Goal: Task Accomplishment & Management: Manage account settings

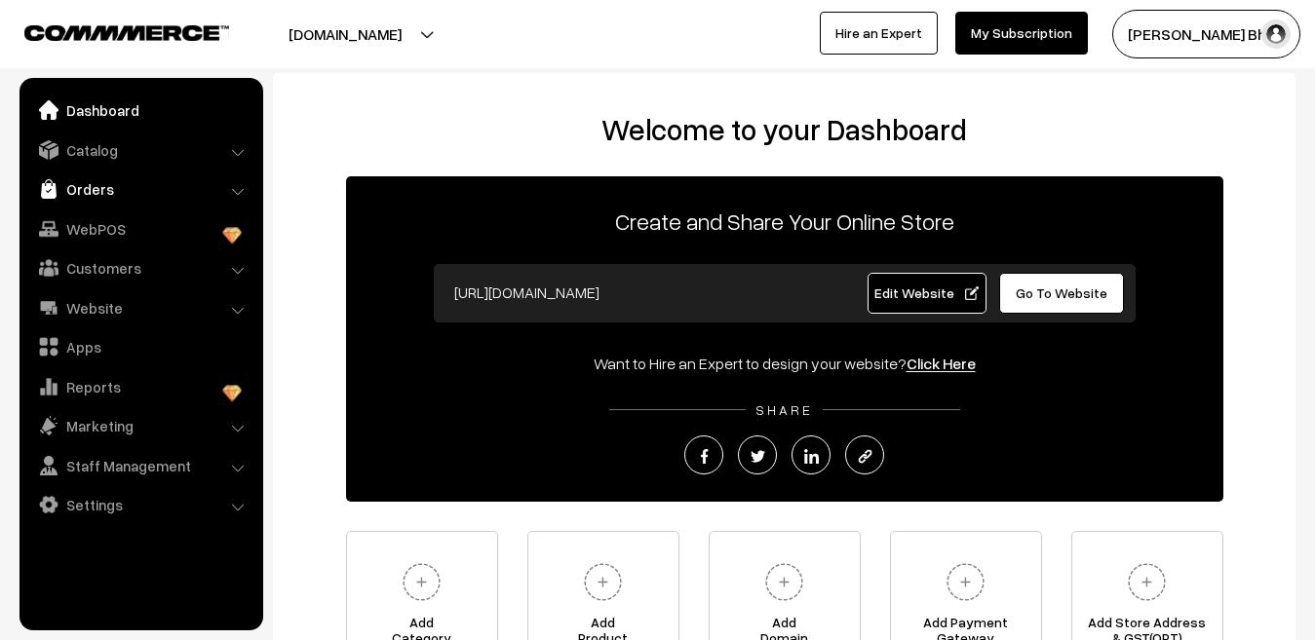
click at [101, 185] on link "Orders" at bounding box center [140, 189] width 232 height 35
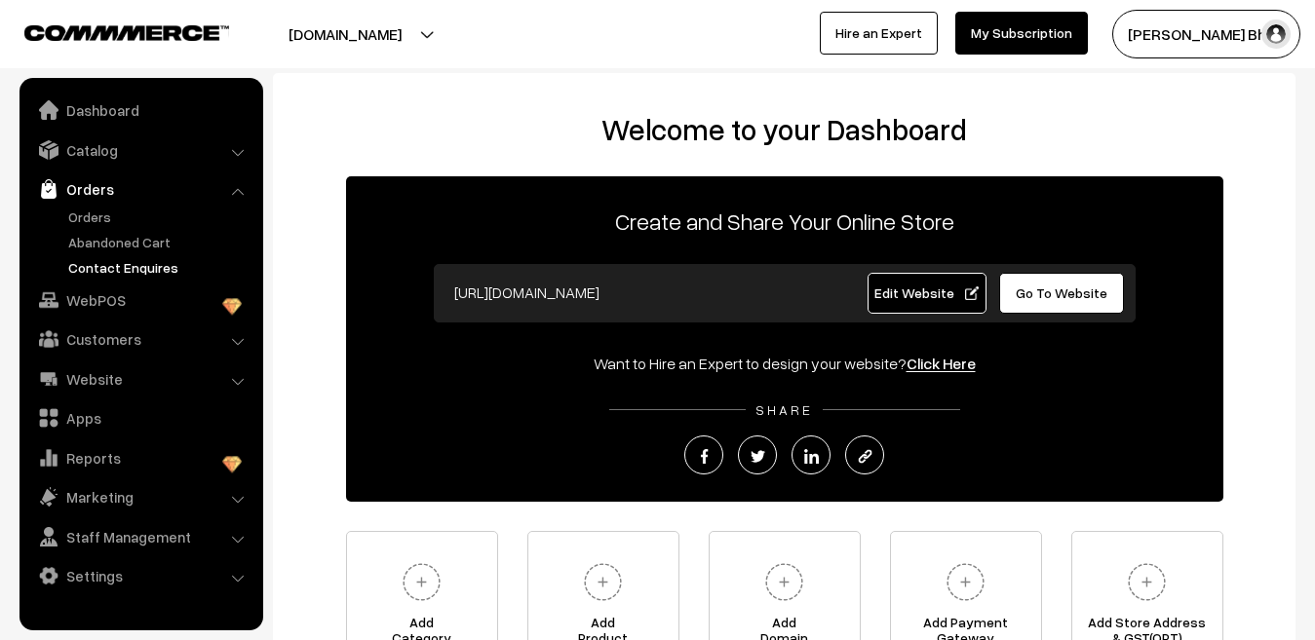
click at [105, 265] on link "Contact Enquires" at bounding box center [159, 267] width 193 height 20
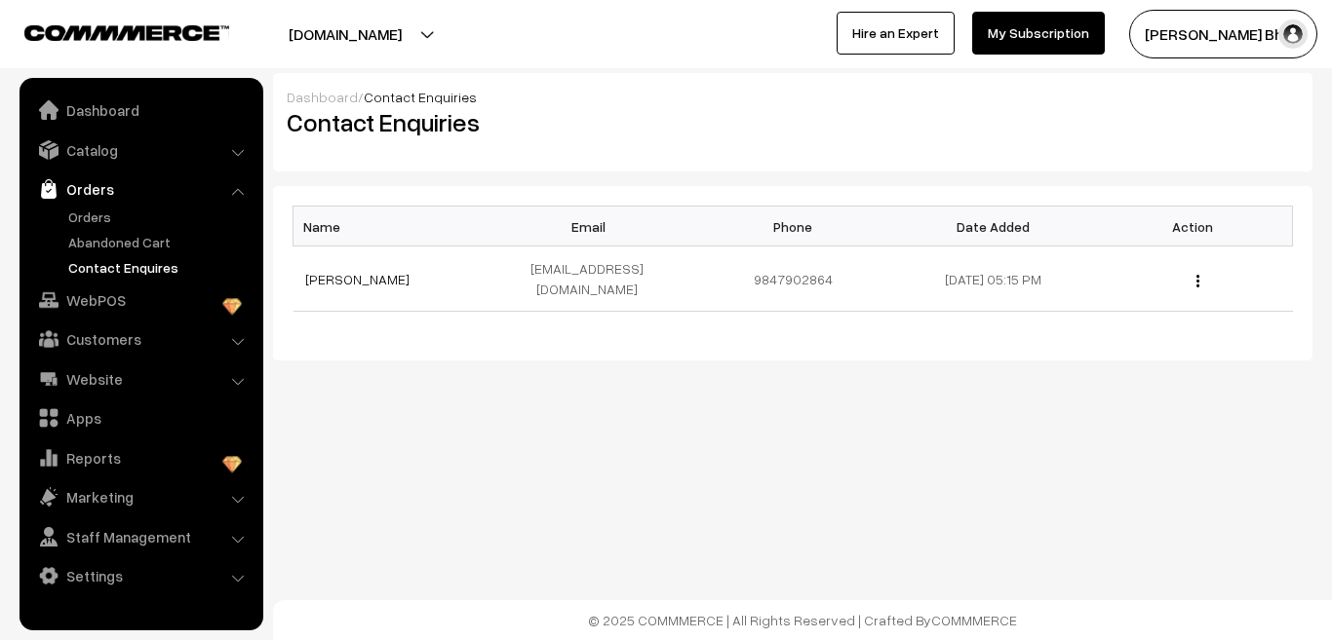
click at [111, 247] on link "Abandoned Cart" at bounding box center [159, 242] width 193 height 20
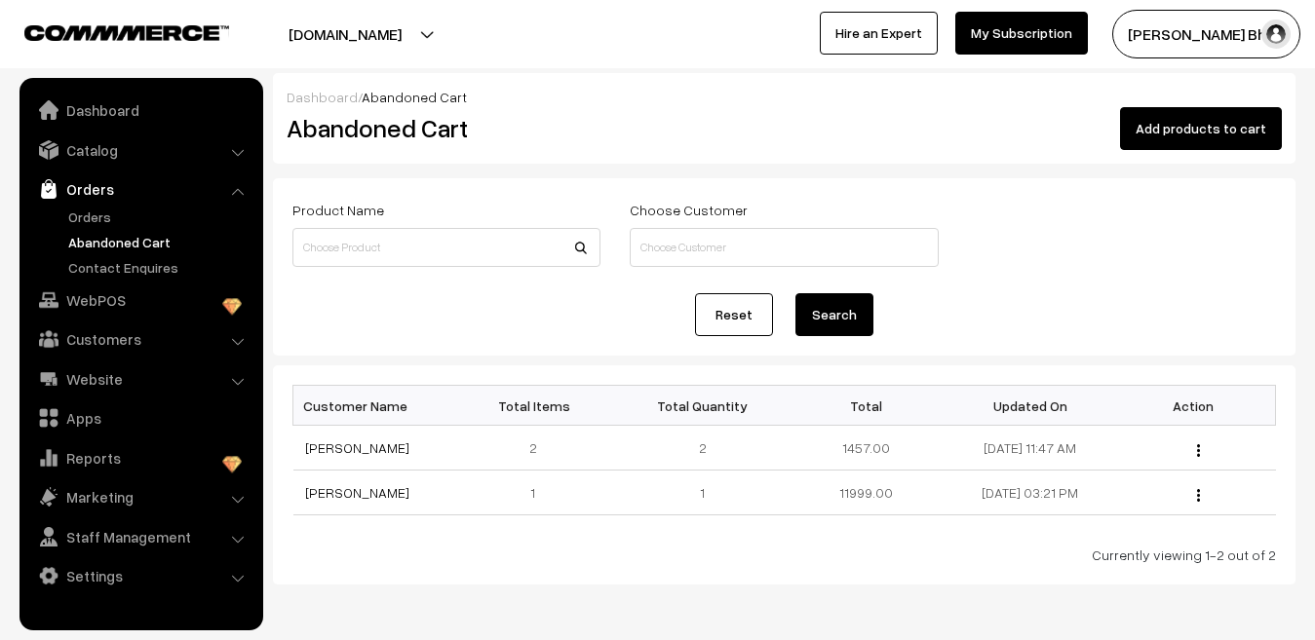
click at [106, 215] on link "Orders" at bounding box center [159, 217] width 193 height 20
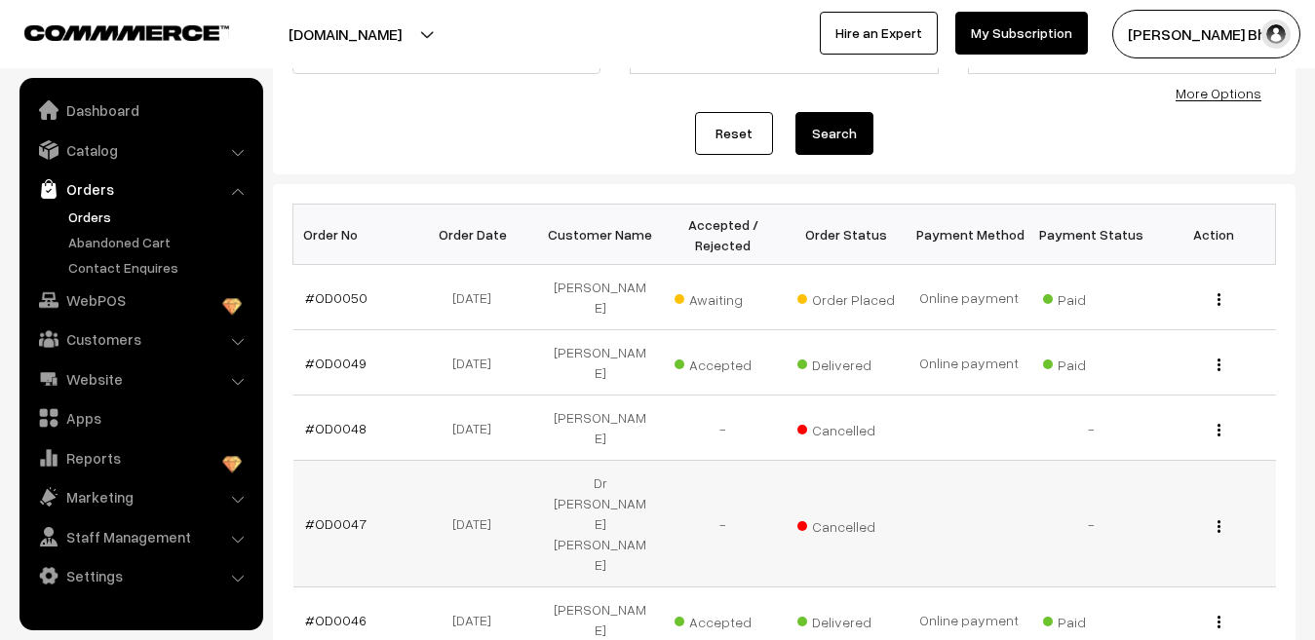
scroll to position [195, 0]
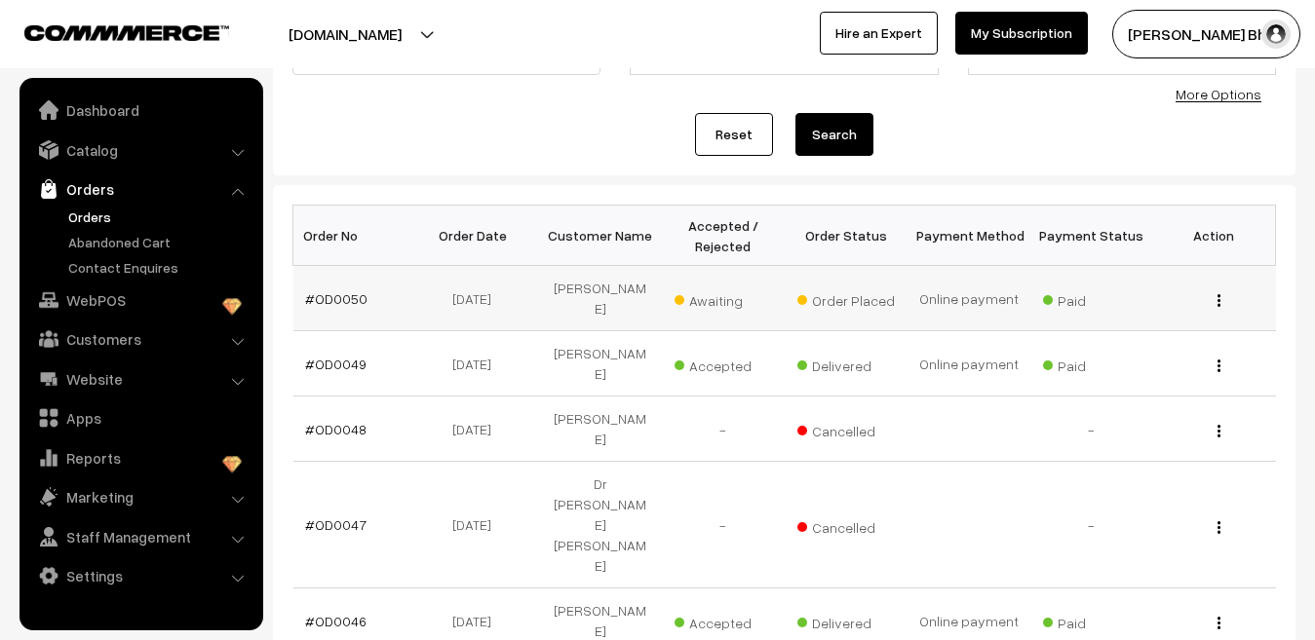
click at [1217, 304] on button "button" at bounding box center [1219, 300] width 5 height 16
click at [1147, 326] on link "View" at bounding box center [1133, 328] width 166 height 43
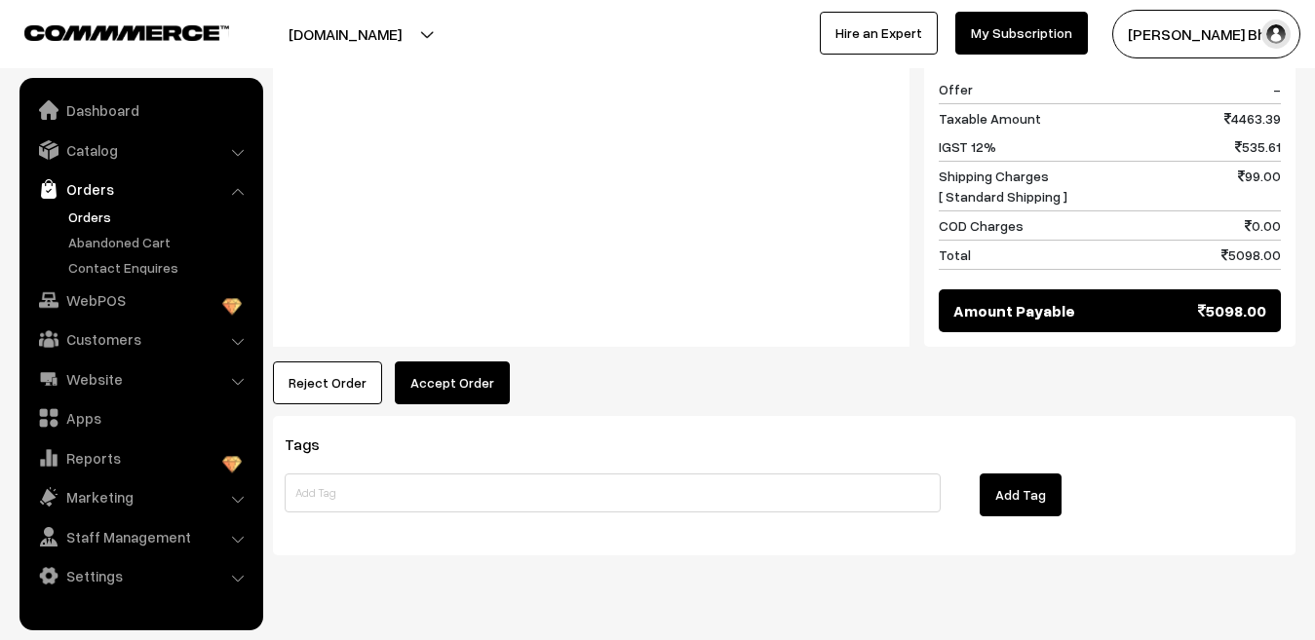
scroll to position [773, 0]
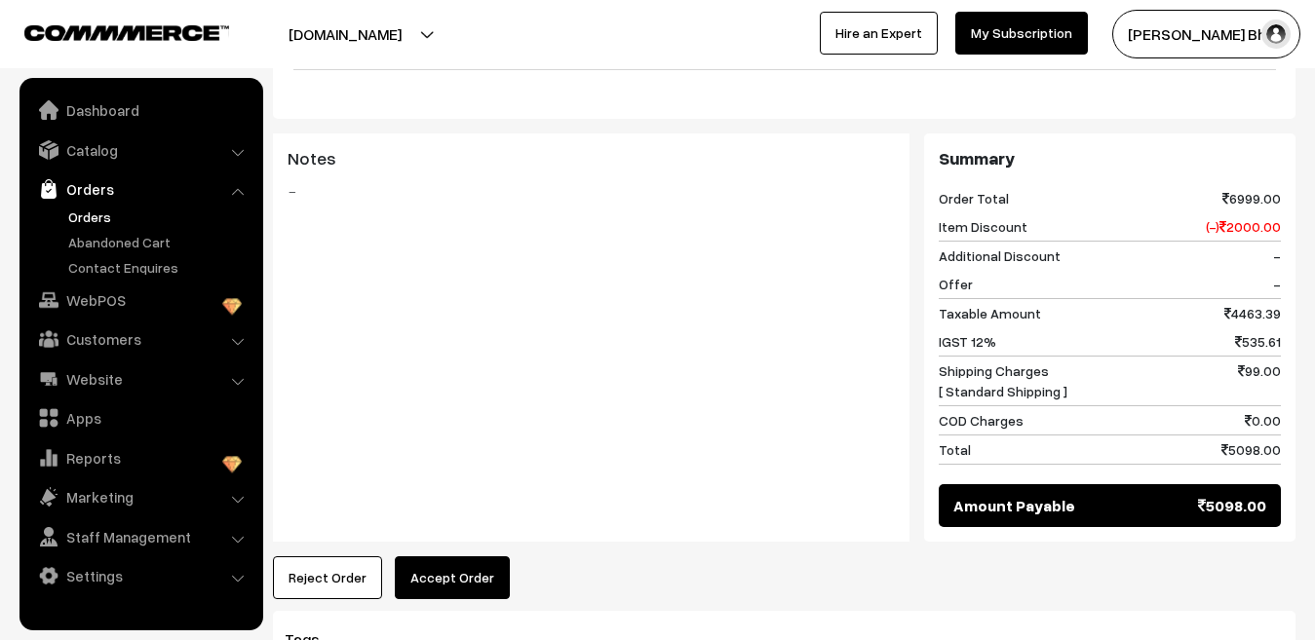
click at [458, 557] on button "Accept Order" at bounding box center [452, 578] width 115 height 43
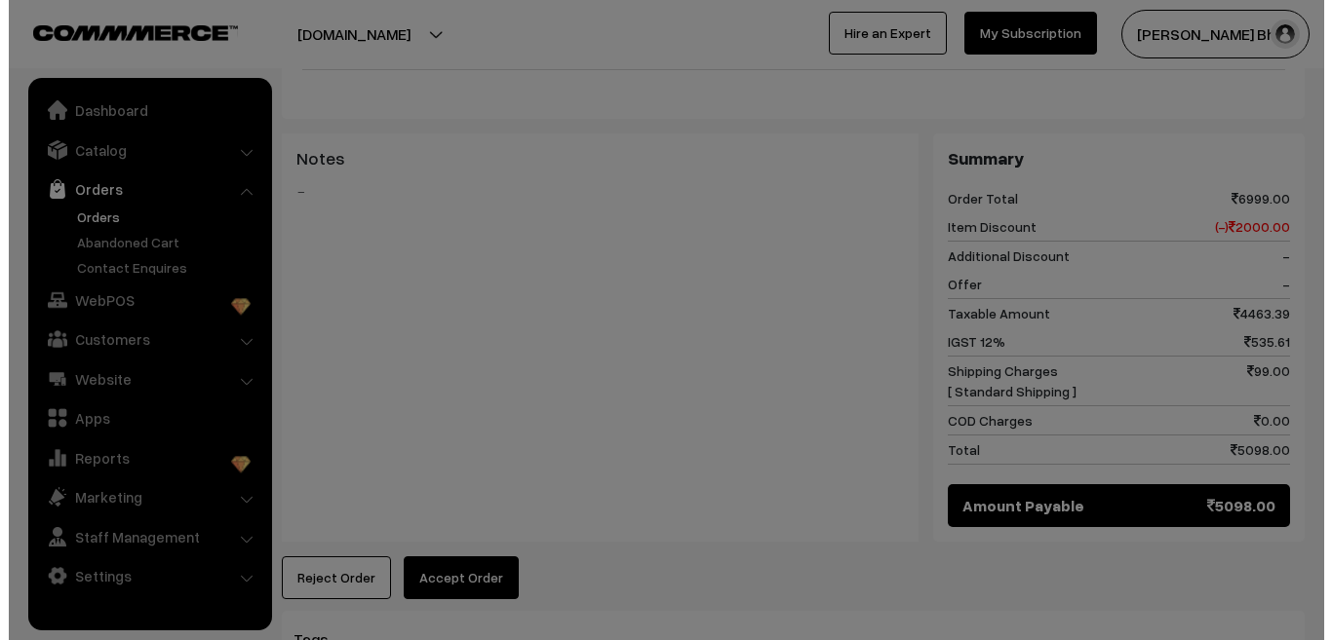
scroll to position [772, 0]
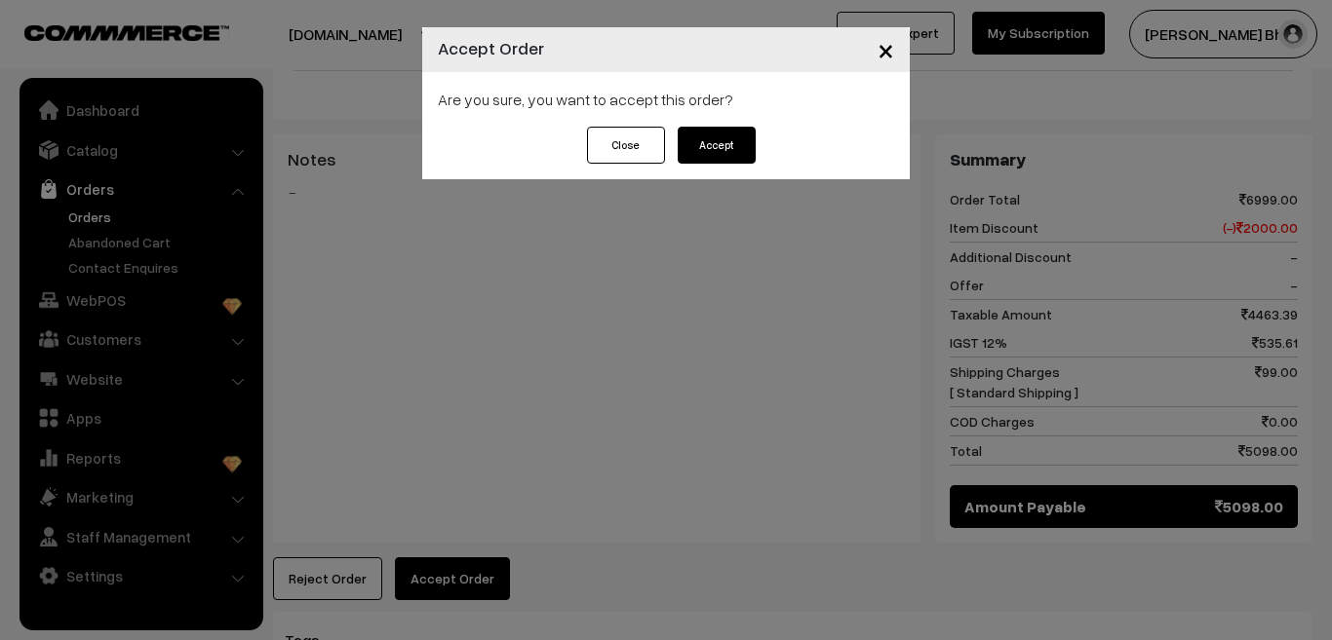
click at [727, 148] on button "Accept" at bounding box center [717, 145] width 78 height 37
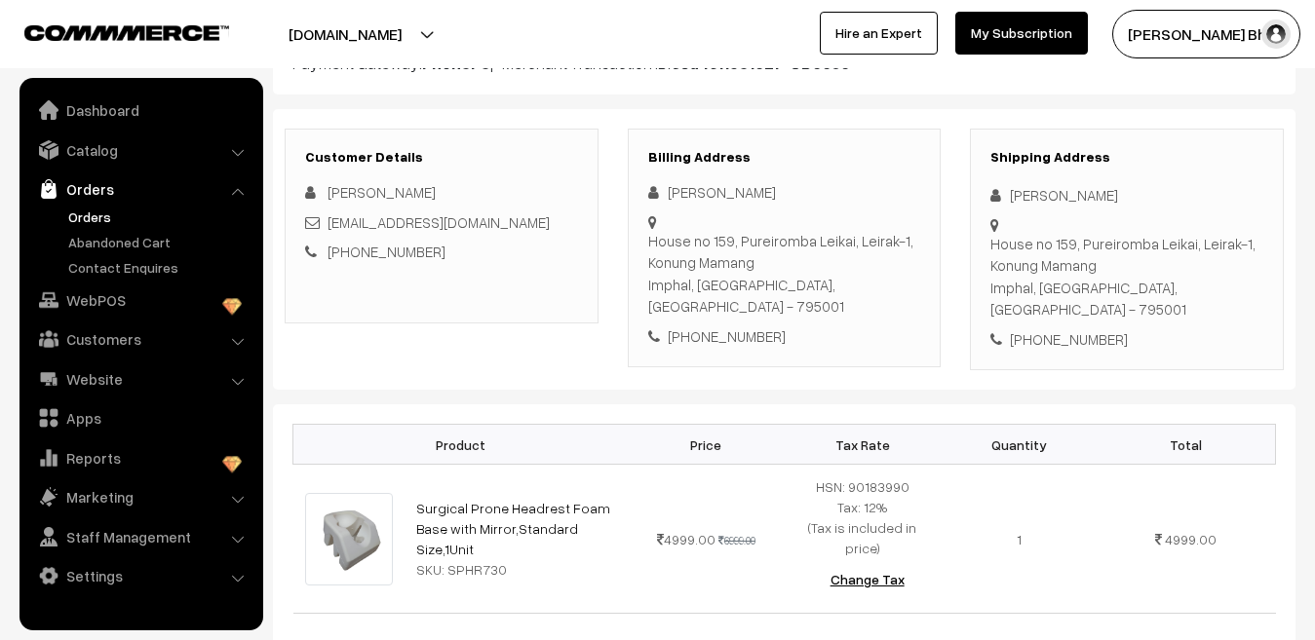
scroll to position [195, 0]
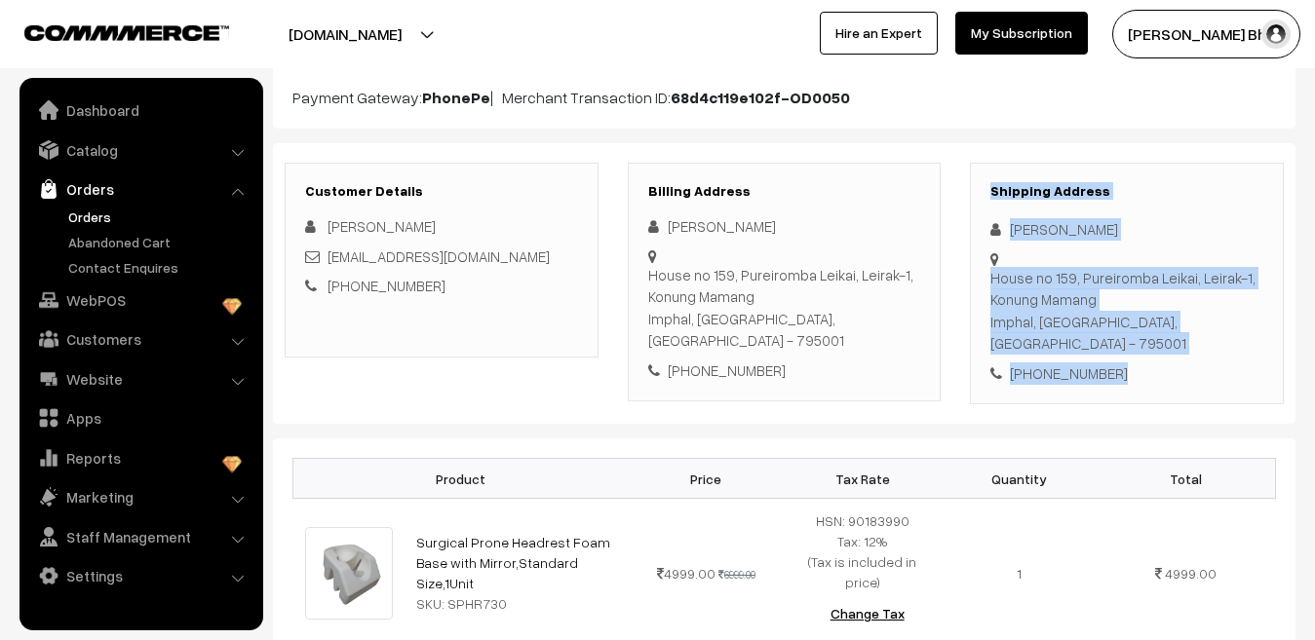
drag, startPoint x: 990, startPoint y: 193, endPoint x: 1140, endPoint y: 356, distance: 220.8
click at [1140, 356] on div "Shipping Address [PERSON_NAME] [STREET_ADDRESS] [PHONE_NUMBER]" at bounding box center [1127, 284] width 314 height 243
copy div "Shipping Address [PERSON_NAME][STREET_ADDRESS] [PHONE_NUMBER]"
click at [1213, 363] on div "[PHONE_NUMBER]" at bounding box center [1126, 374] width 273 height 22
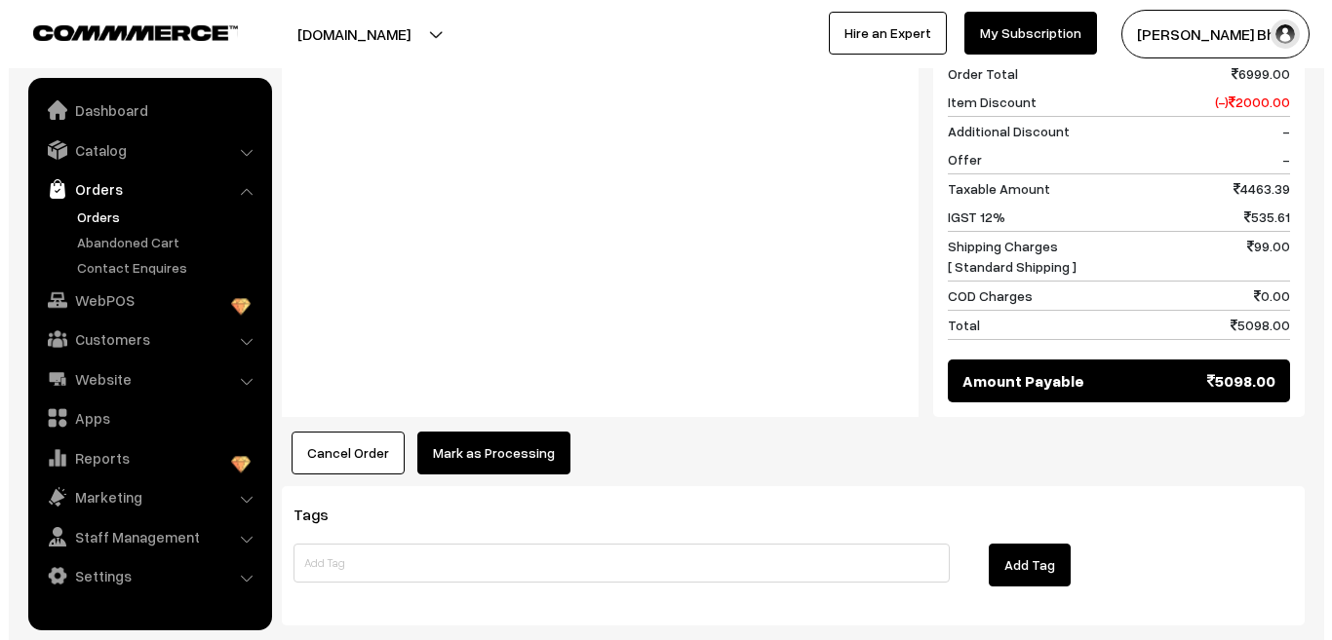
scroll to position [975, 0]
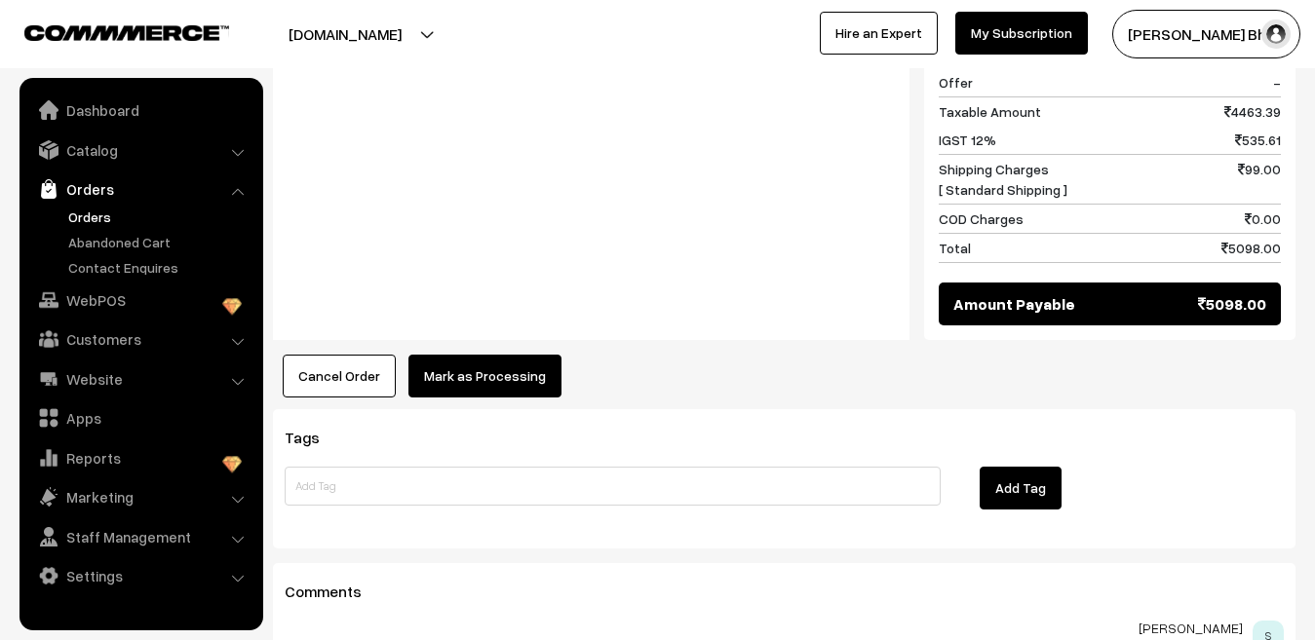
click at [498, 355] on button "Mark as Processing" at bounding box center [484, 376] width 153 height 43
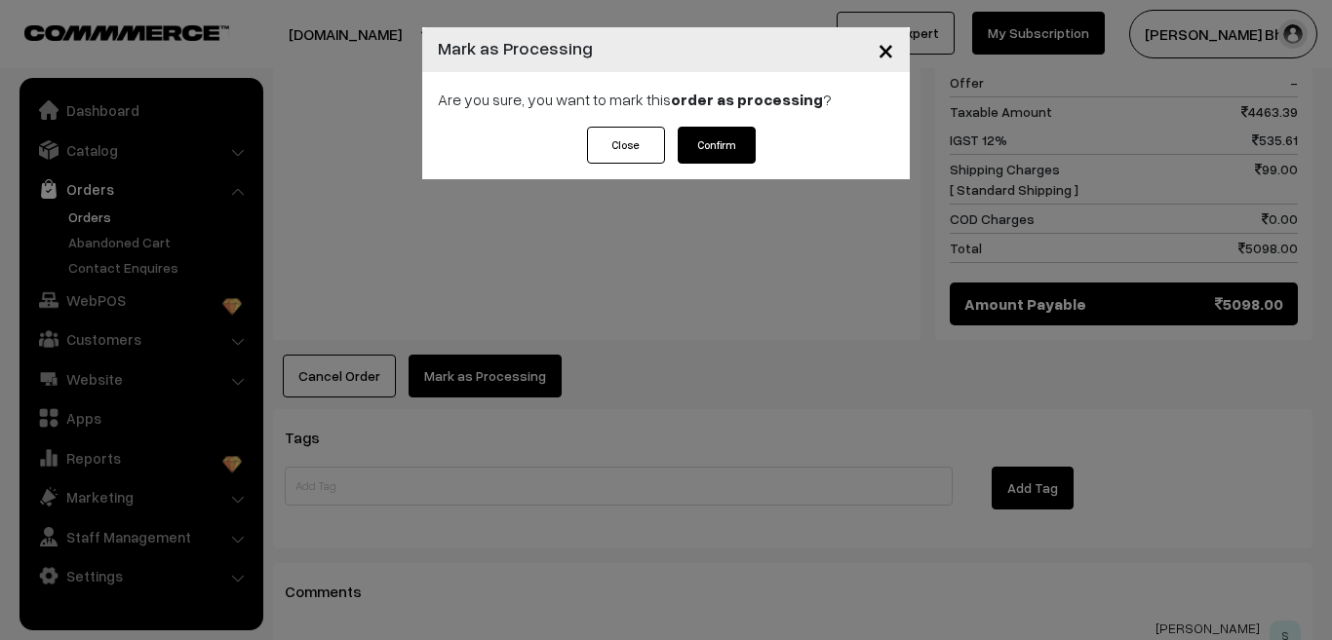
click at [726, 140] on button "Confirm" at bounding box center [717, 145] width 78 height 37
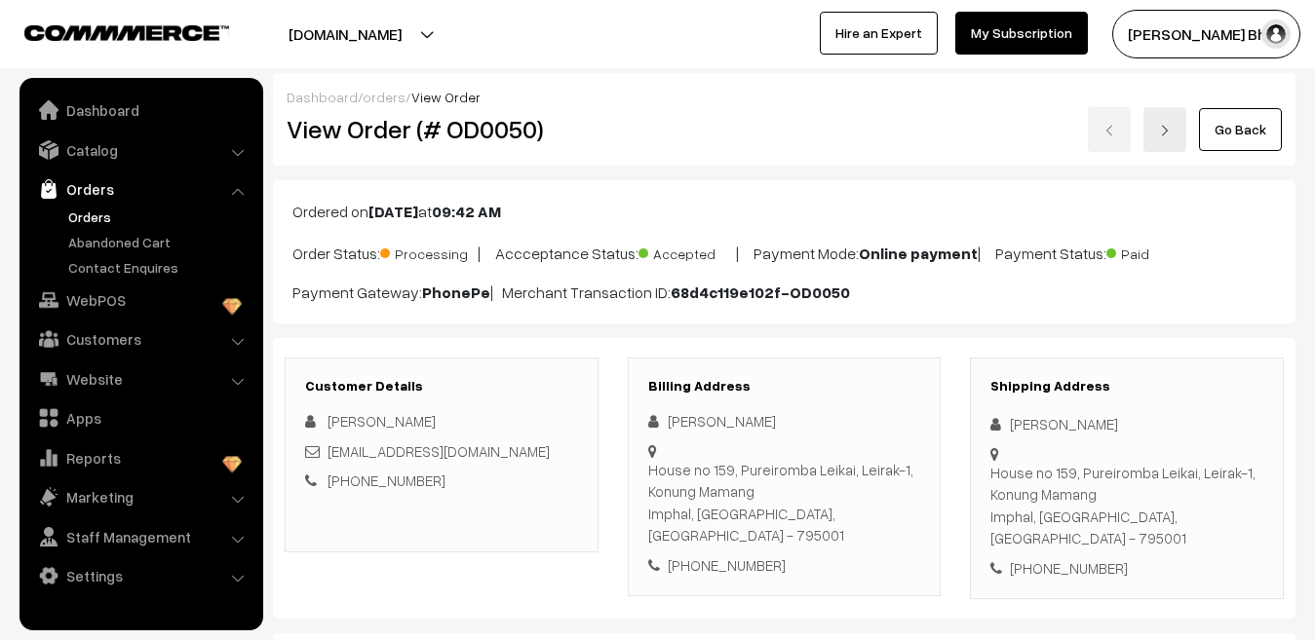
click at [1276, 37] on img "button" at bounding box center [1275, 33] width 29 height 29
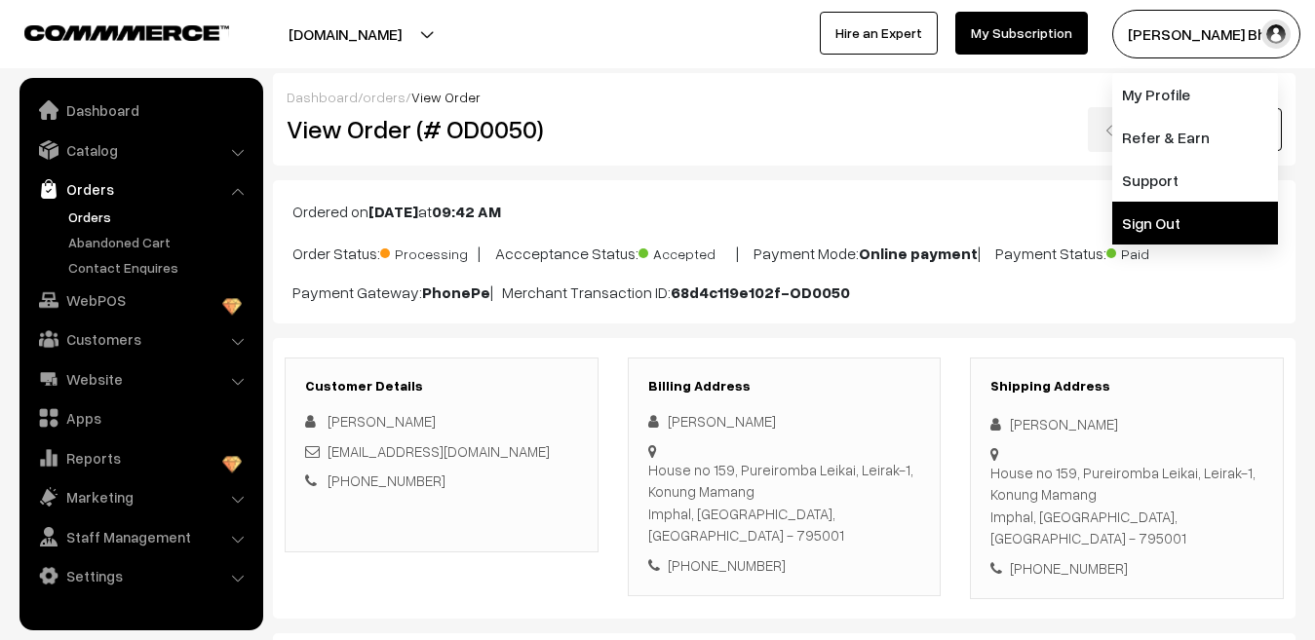
click at [1170, 223] on link "Sign Out" at bounding box center [1195, 223] width 166 height 43
